Goal: Information Seeking & Learning: Check status

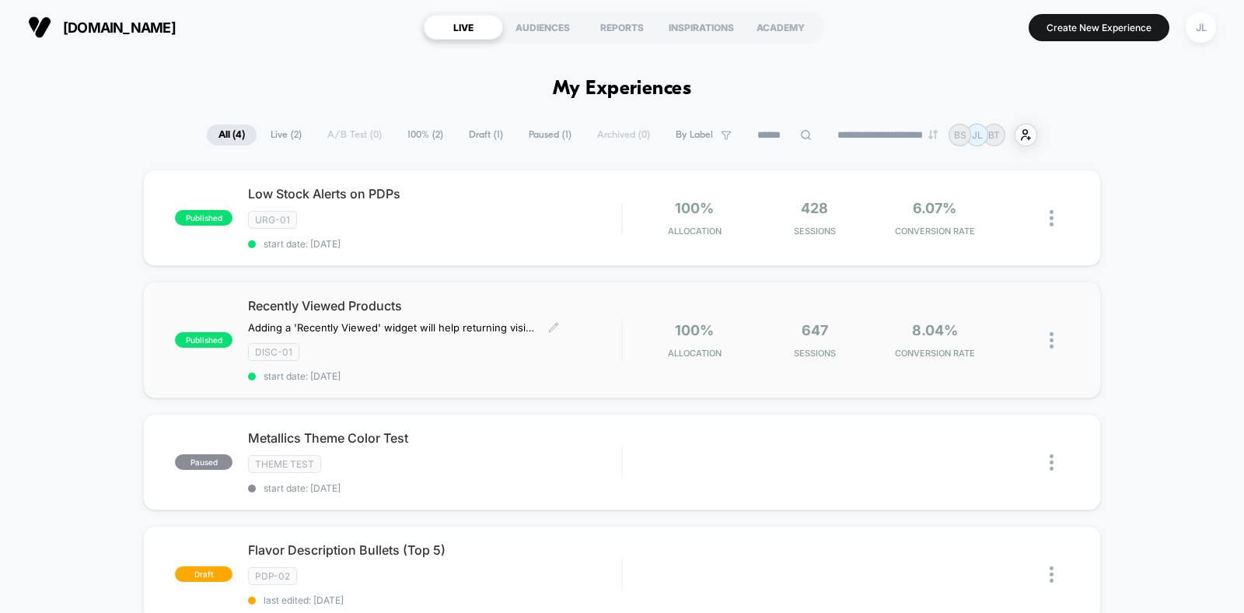
click at [351, 306] on span "Recently Viewed Products" at bounding box center [434, 306] width 373 height 16
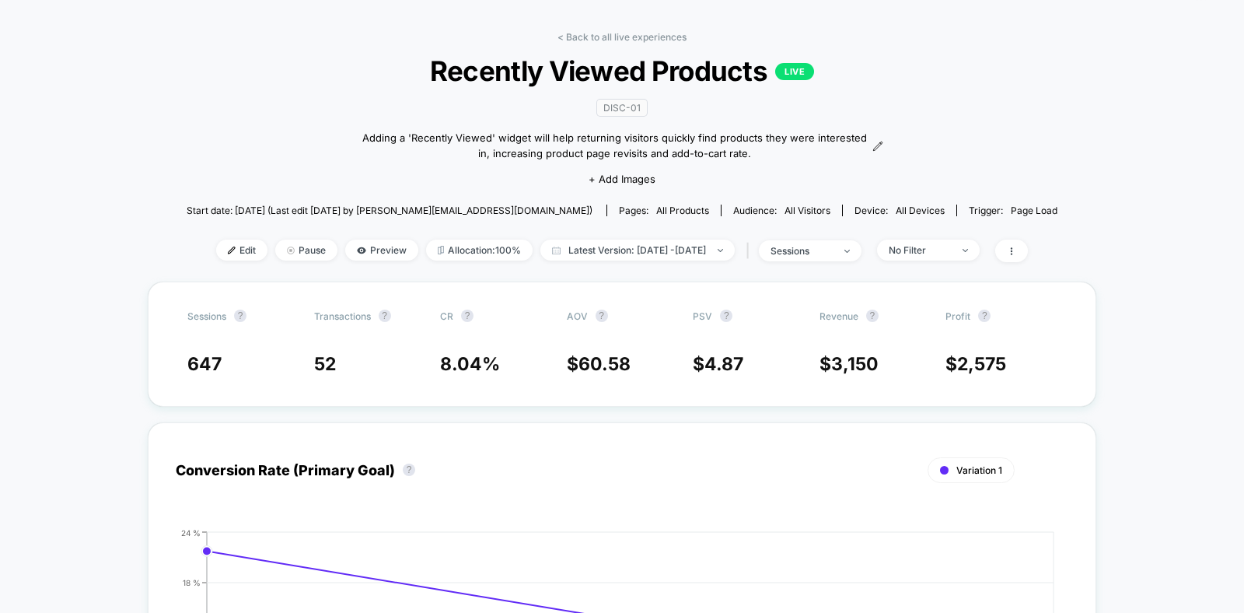
scroll to position [54, 0]
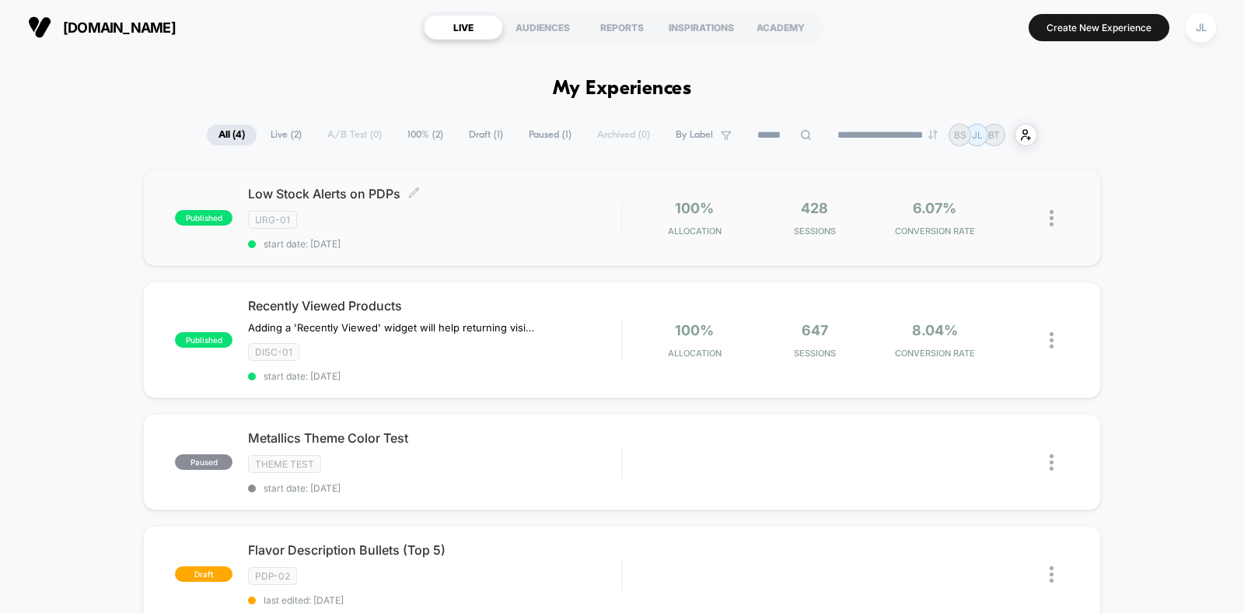
click at [484, 214] on div "URG-01" at bounding box center [434, 220] width 373 height 18
